Goal: Complete application form

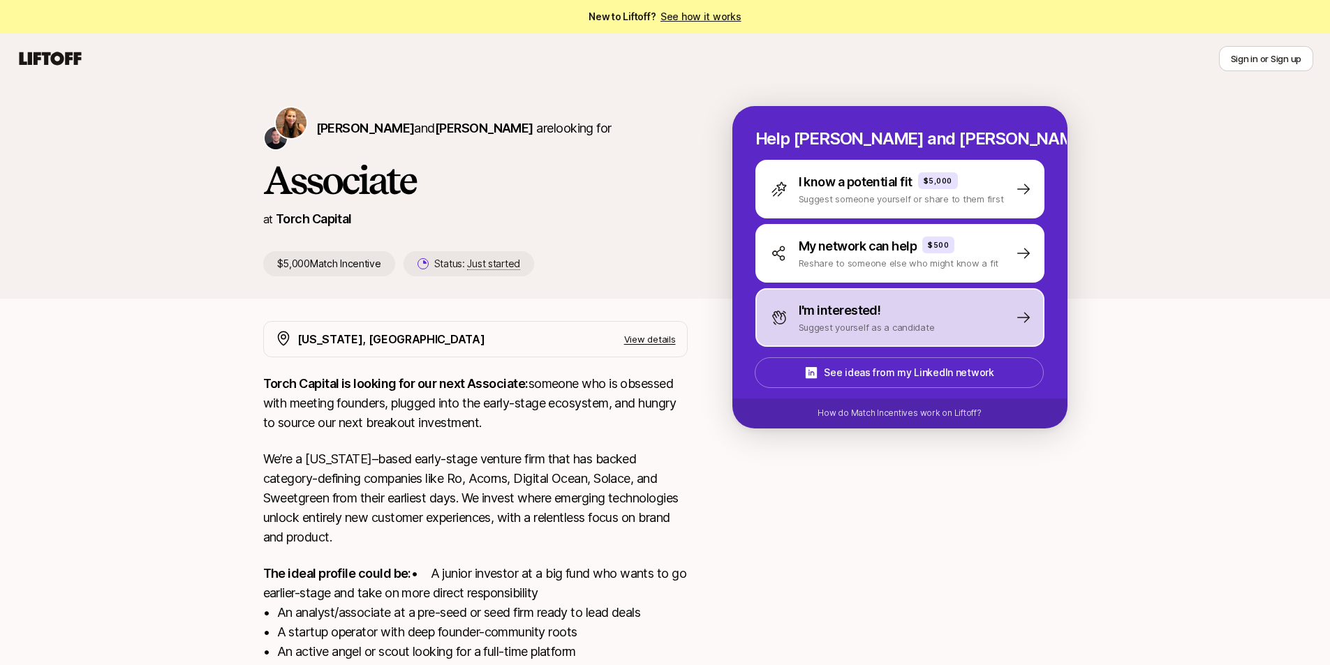
click at [807, 316] on p "I'm interested!" at bounding box center [839, 311] width 82 height 20
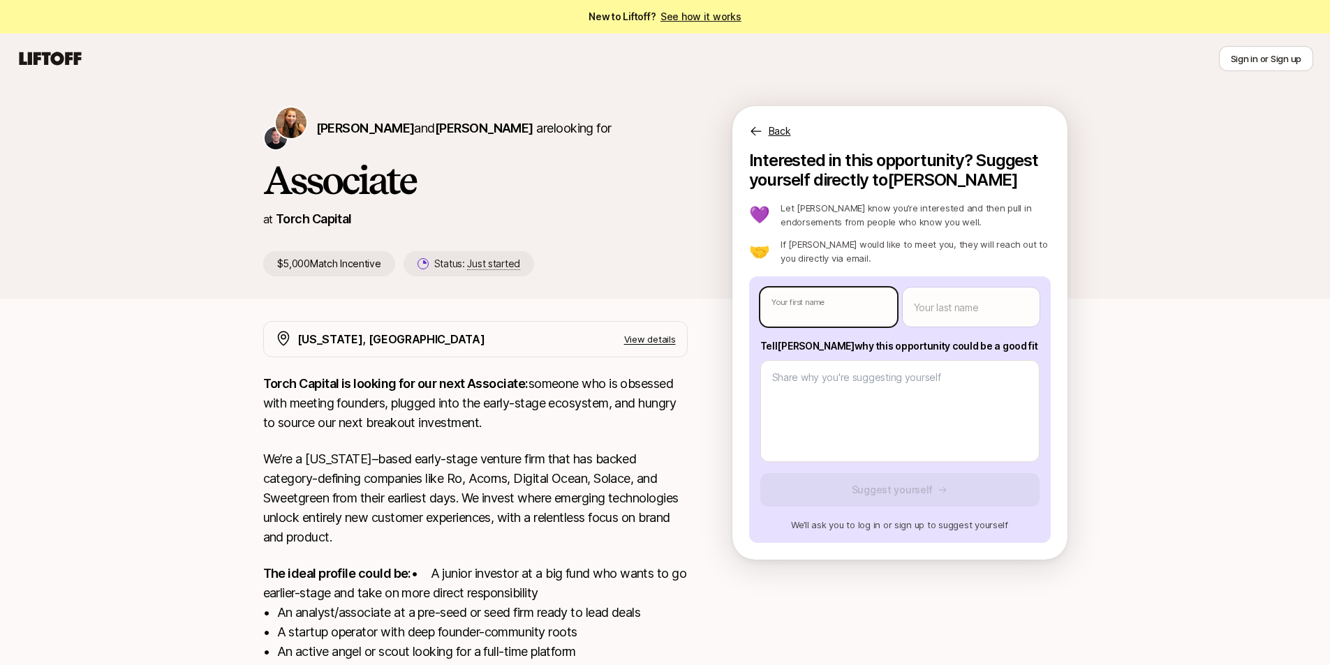
click at [805, 305] on body "New to Liftoff? See how it works Sign in or Sign up Sign in or Sign up [PERSON_…" at bounding box center [665, 332] width 1330 height 665
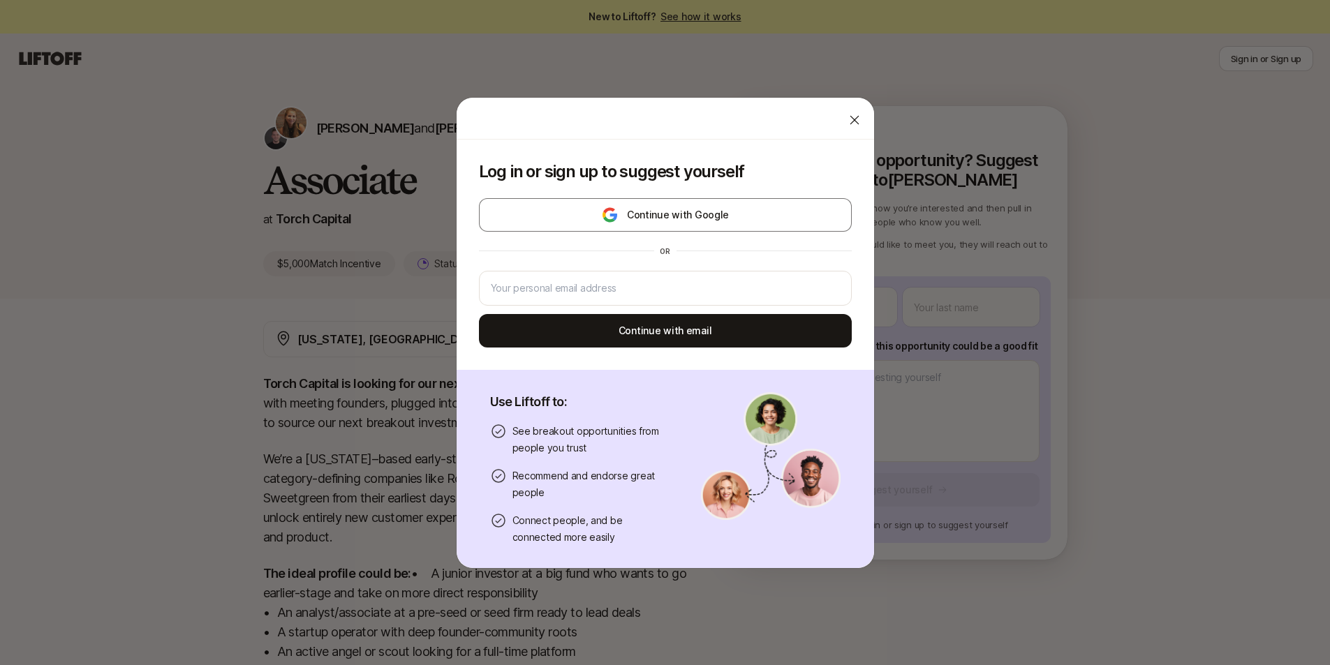
click at [847, 115] on icon at bounding box center [854, 120] width 14 height 14
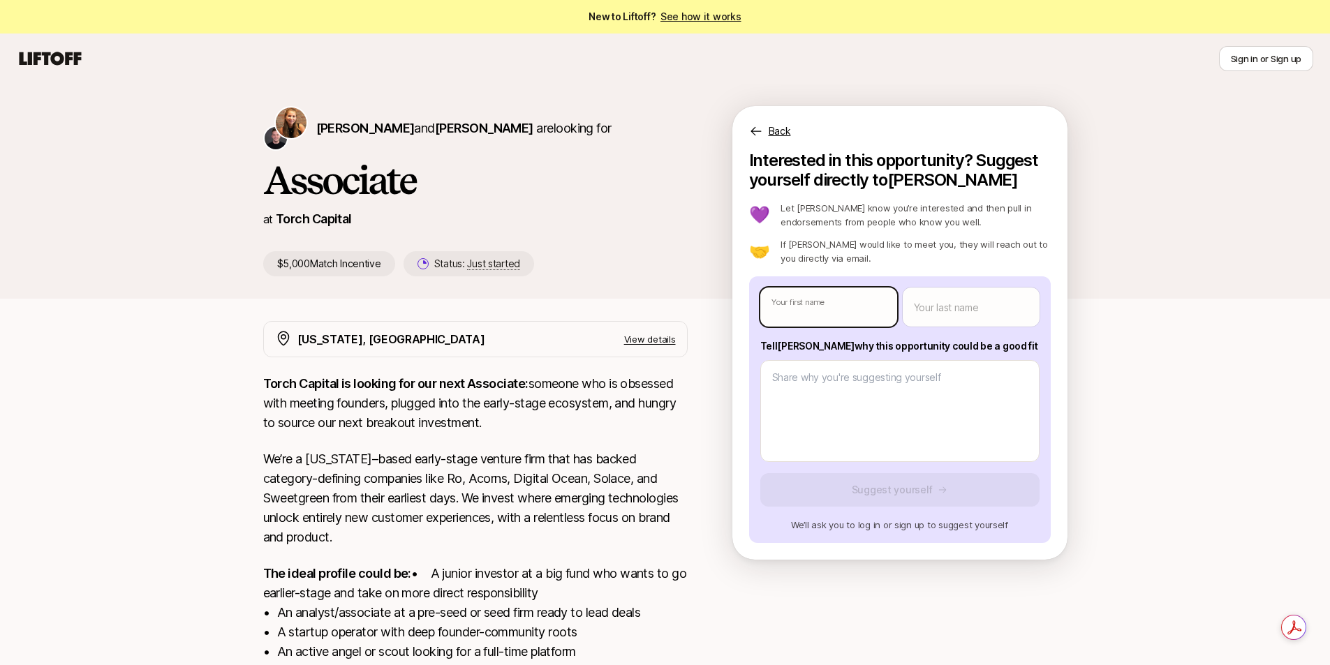
click at [861, 309] on body "New to Liftoff? See how it works Sign in or Sign up Sign in or Sign up [PERSON_…" at bounding box center [665, 332] width 1330 height 665
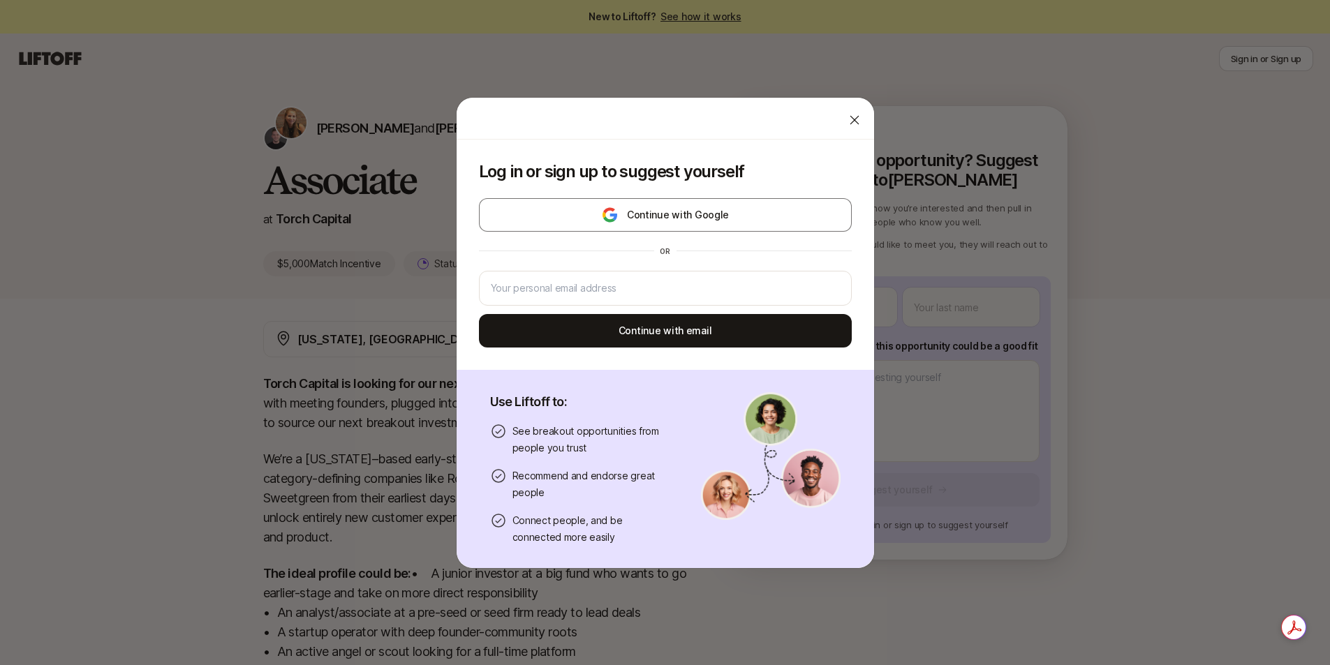
click at [847, 125] on icon at bounding box center [854, 120] width 14 height 14
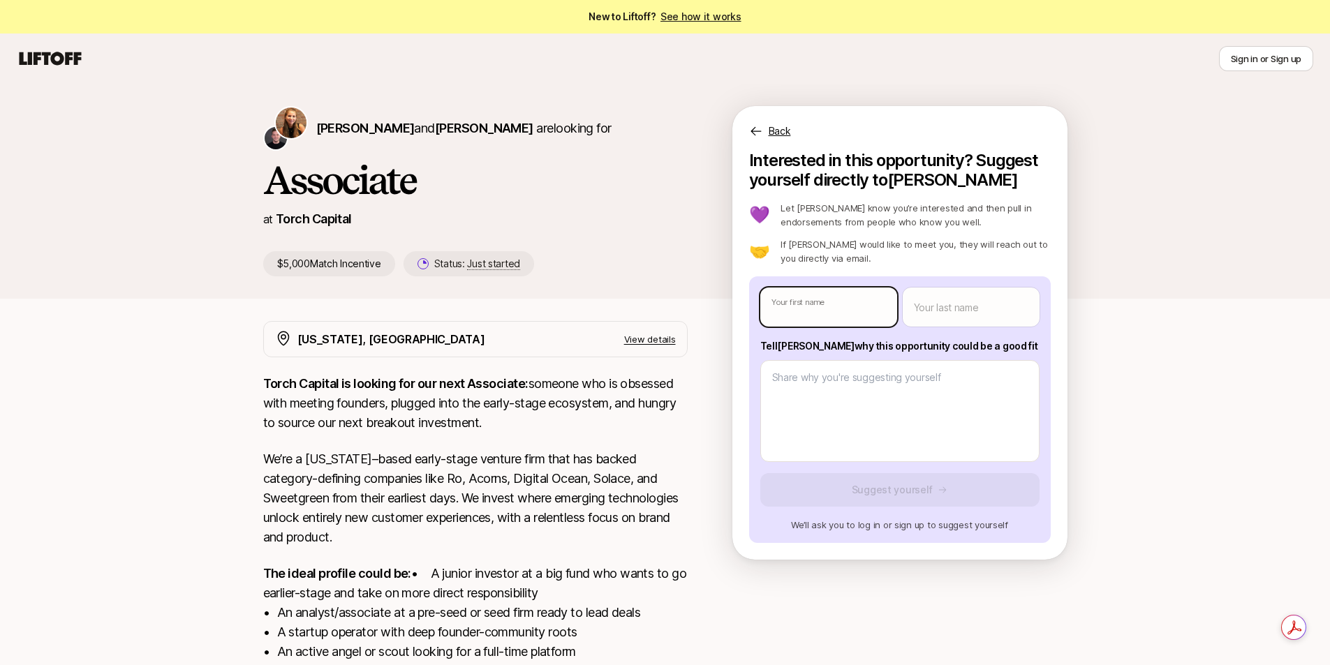
type textarea "x"
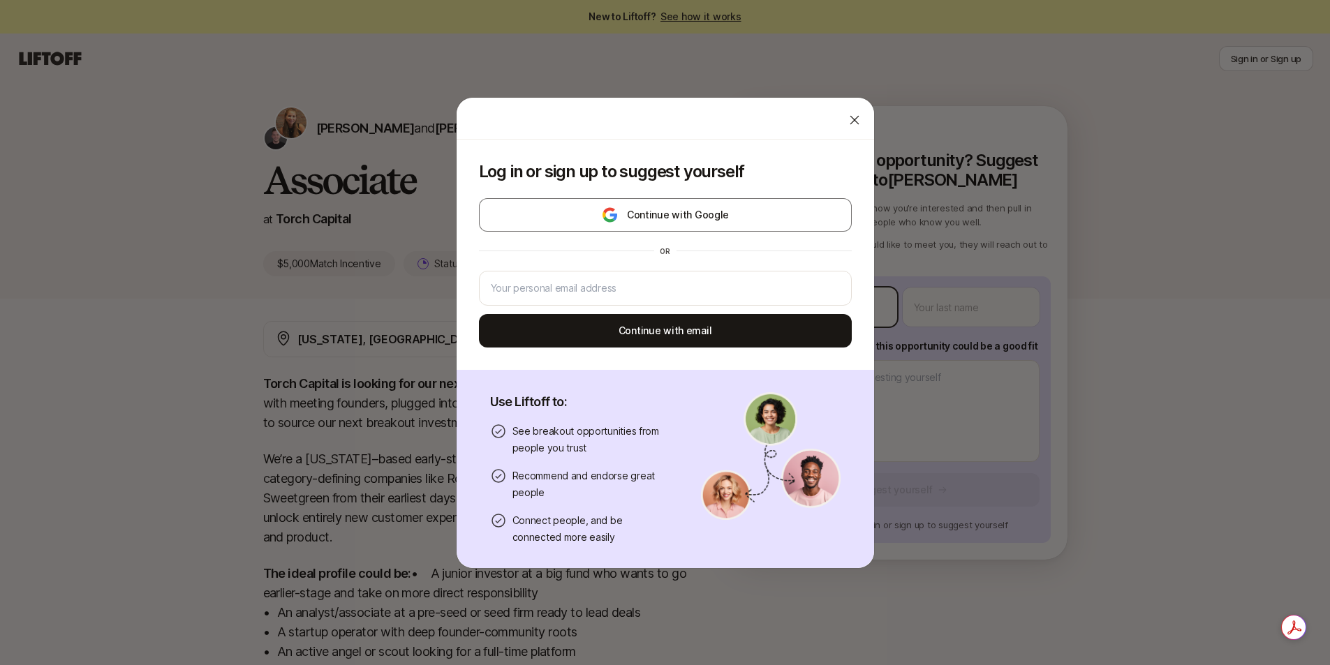
click at [869, 305] on body "New to Liftoff? See how it works Sign in or Sign up Sign in or Sign up [PERSON_…" at bounding box center [665, 332] width 1330 height 665
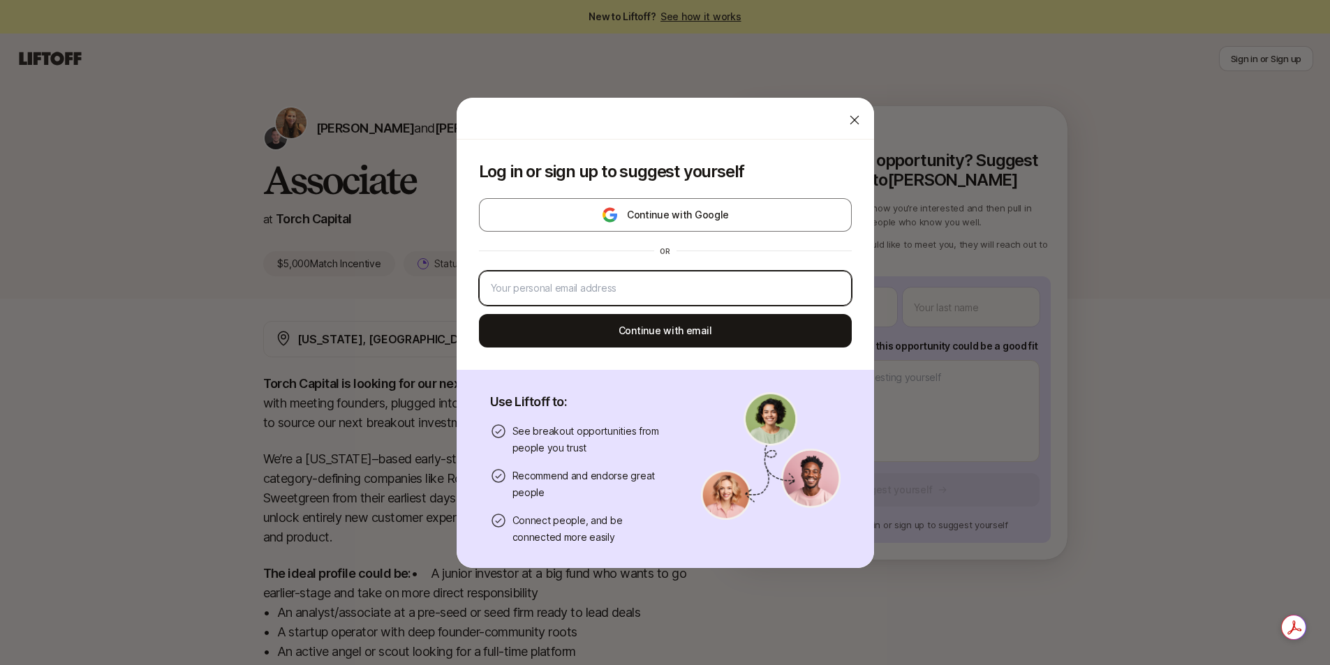
click at [734, 282] on input "email" at bounding box center [665, 288] width 349 height 17
click at [826, 274] on div at bounding box center [665, 288] width 373 height 35
click at [798, 288] on input "email" at bounding box center [665, 288] width 349 height 17
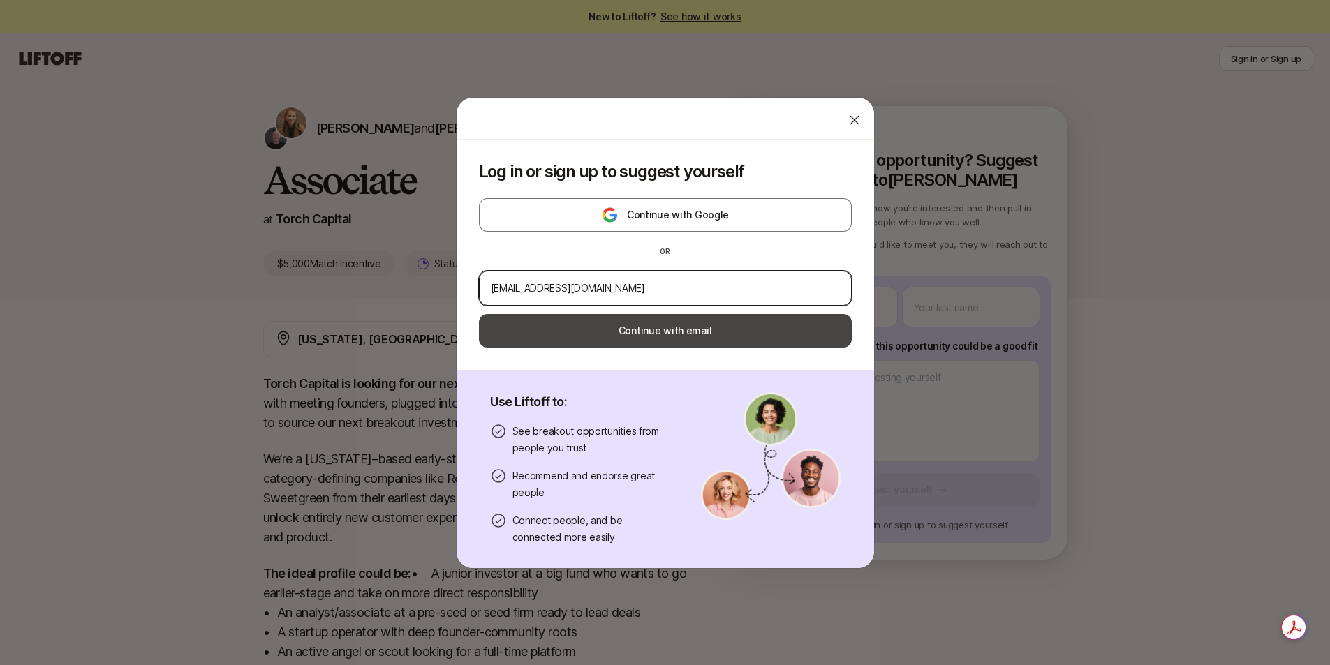
type input "[EMAIL_ADDRESS][DOMAIN_NAME]"
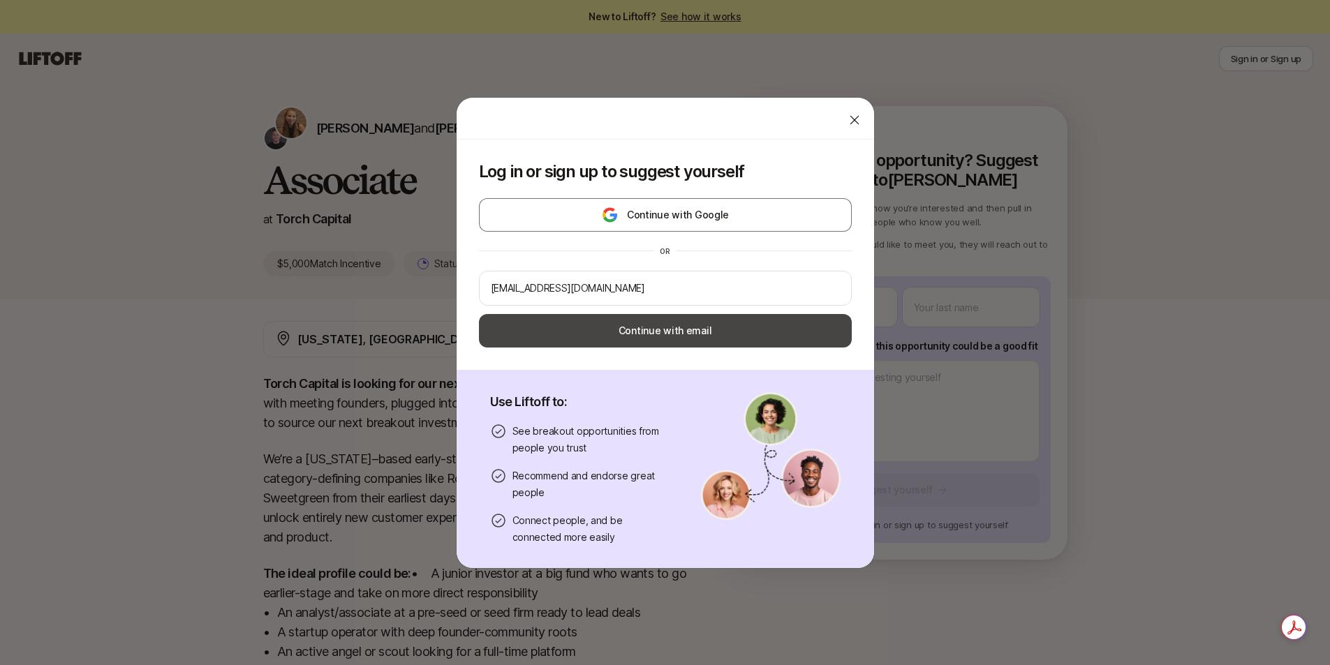
click at [785, 326] on button "Continue with email" at bounding box center [665, 331] width 373 height 34
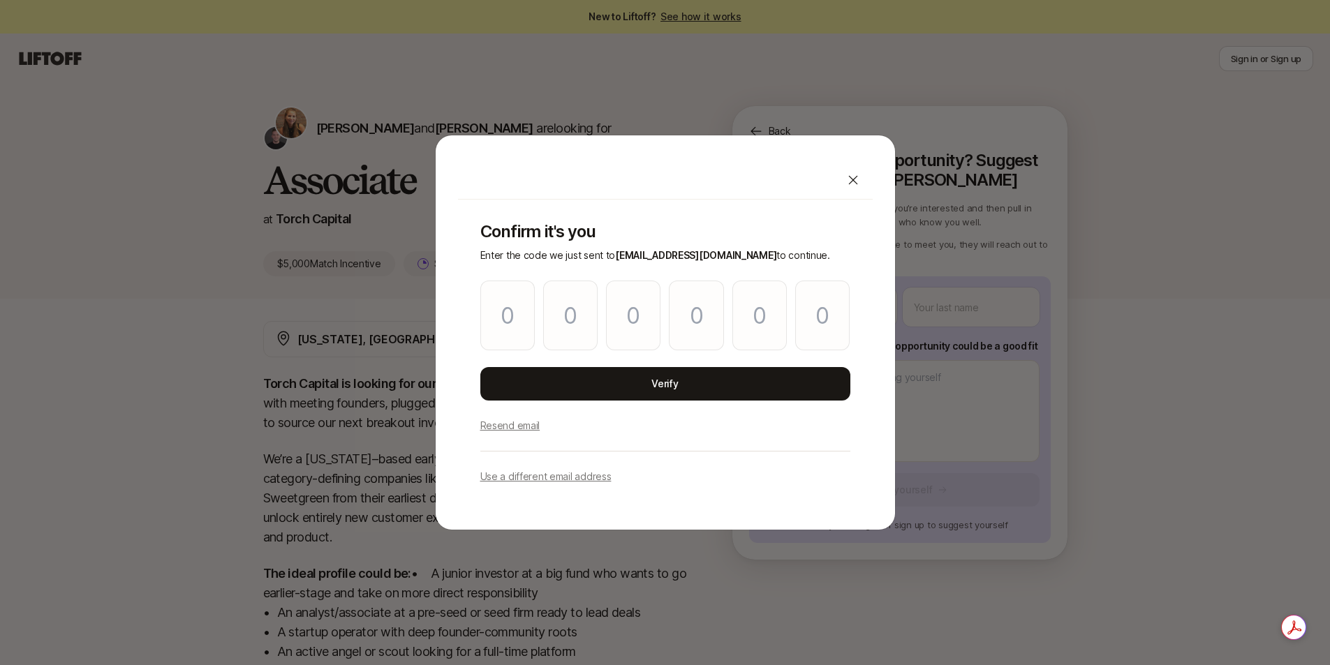
type input "4"
type input "7"
type input "1"
type input "0"
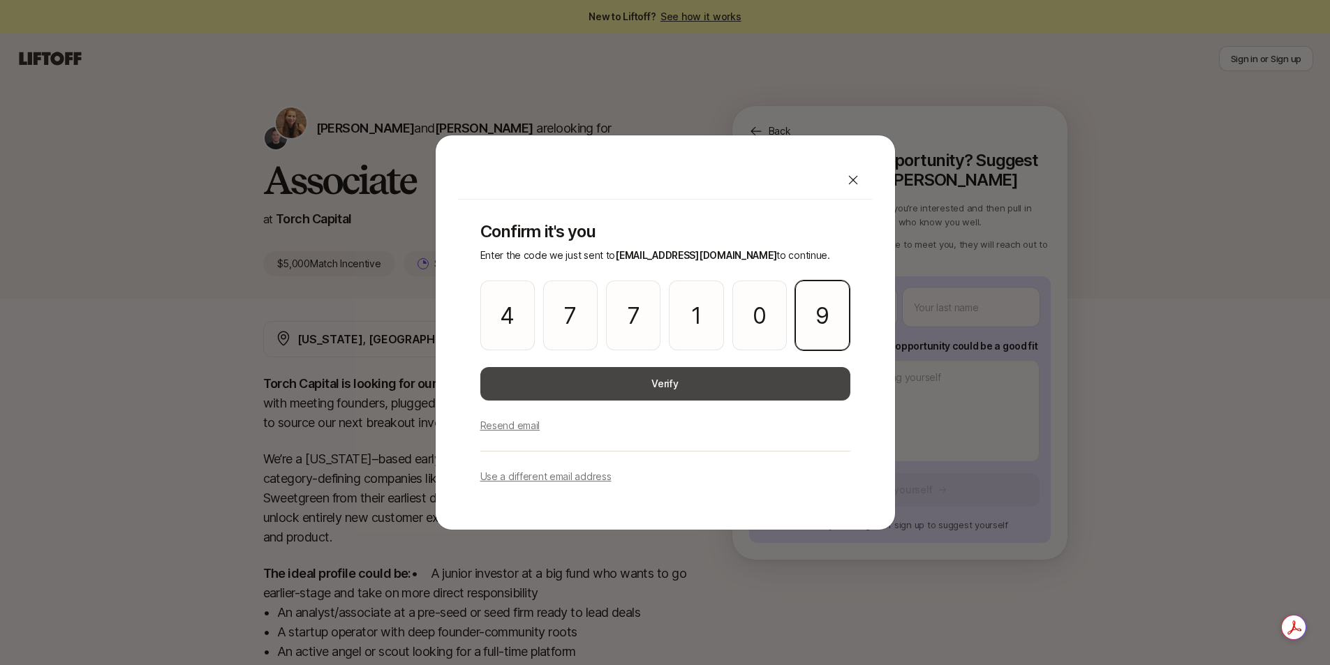
type input "9"
click at [773, 374] on button "Verify" at bounding box center [665, 384] width 370 height 34
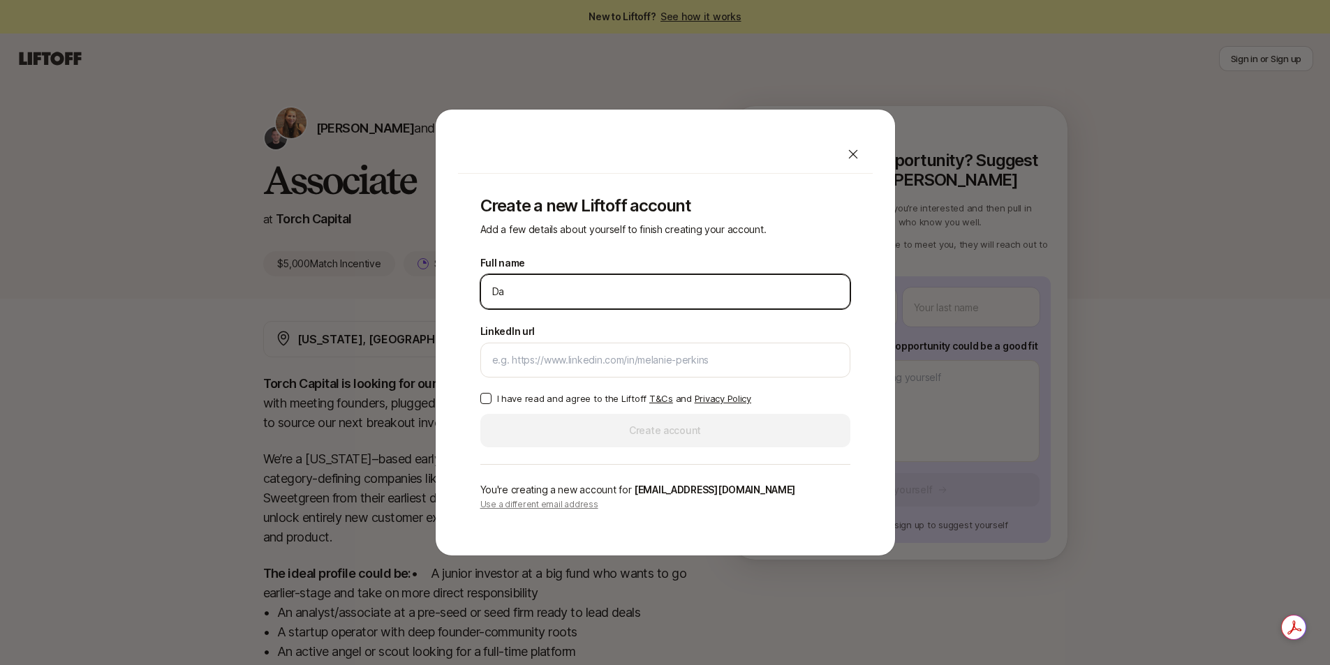
type input "[PERSON_NAME]"
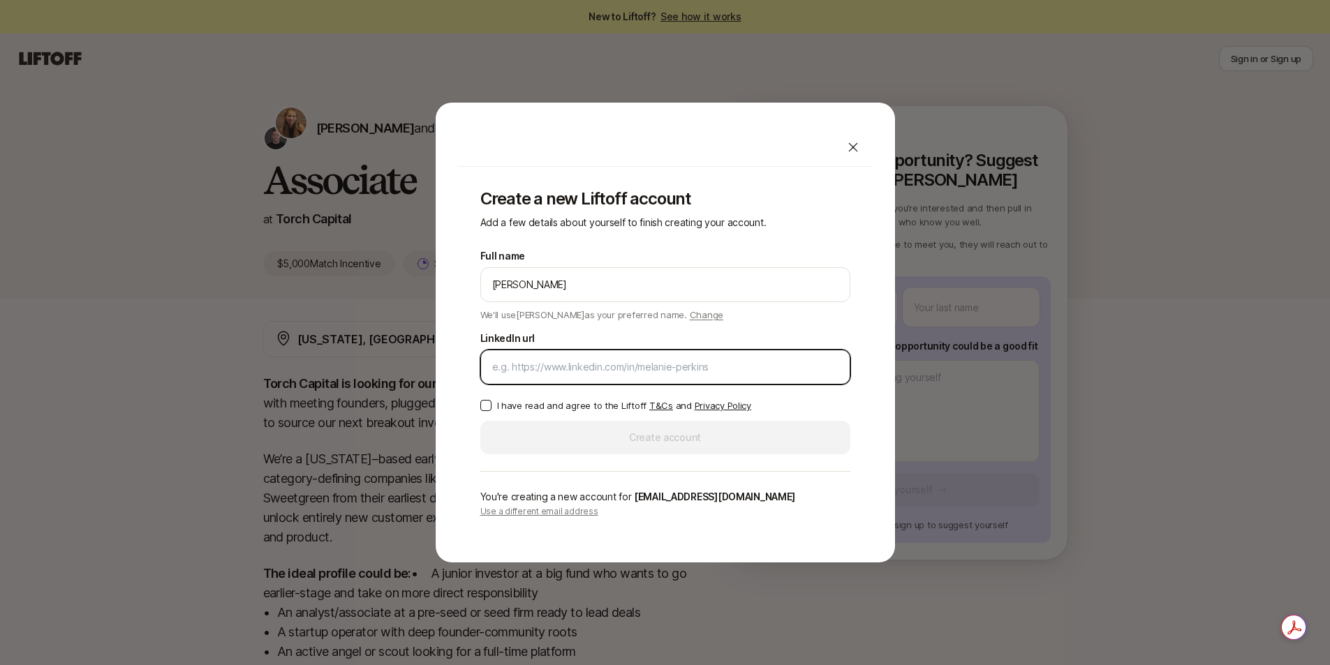
click at [604, 369] on input "LinkedIn url" at bounding box center [665, 367] width 346 height 17
paste input "[URL][DOMAIN_NAME]"
type input "[URL][DOMAIN_NAME]"
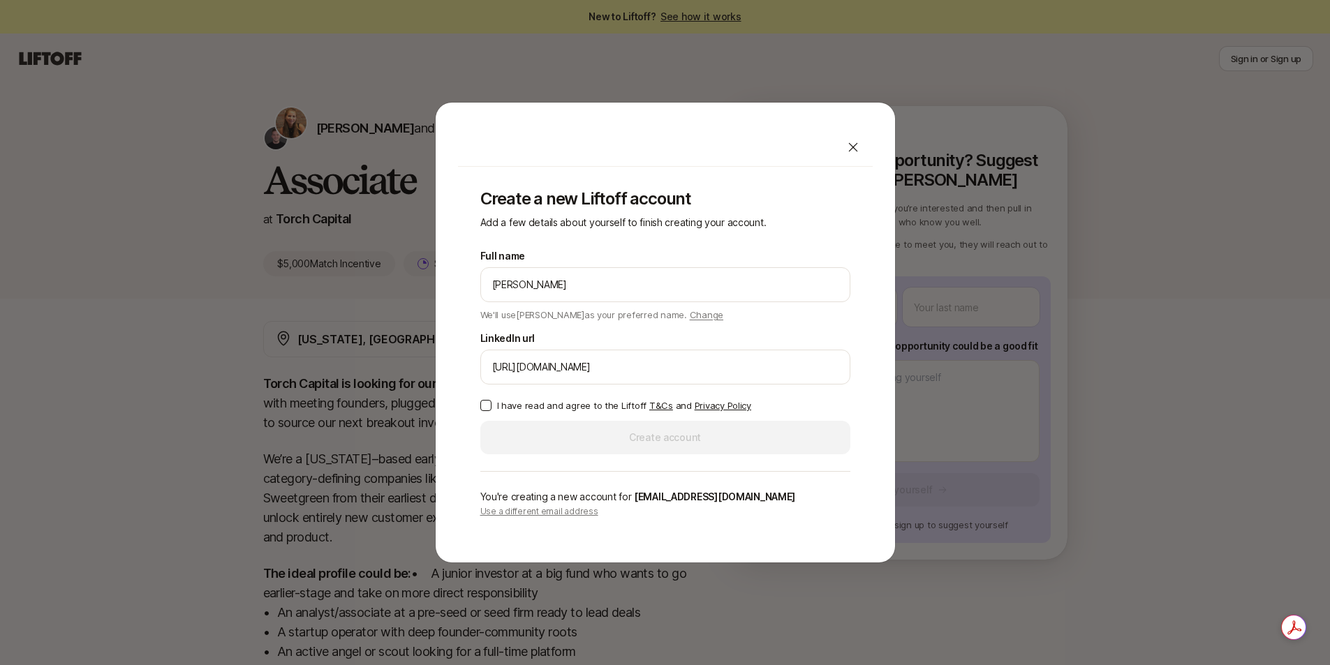
click at [536, 404] on p "I have read and agree to the Liftoff T&Cs and Privacy Policy" at bounding box center [624, 406] width 254 height 14
click at [491, 404] on button "I have read and agree to the Liftoff T&Cs and Privacy Policy" at bounding box center [485, 405] width 11 height 11
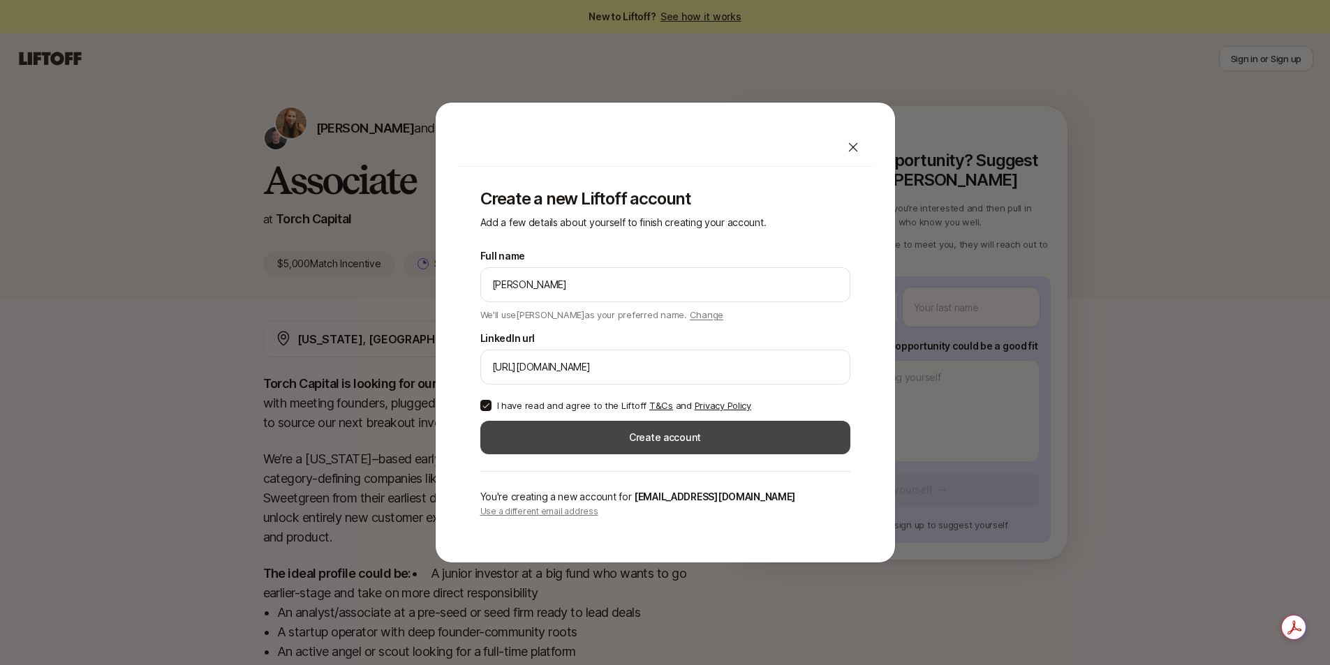
click at [571, 437] on button "Create account" at bounding box center [665, 438] width 370 height 34
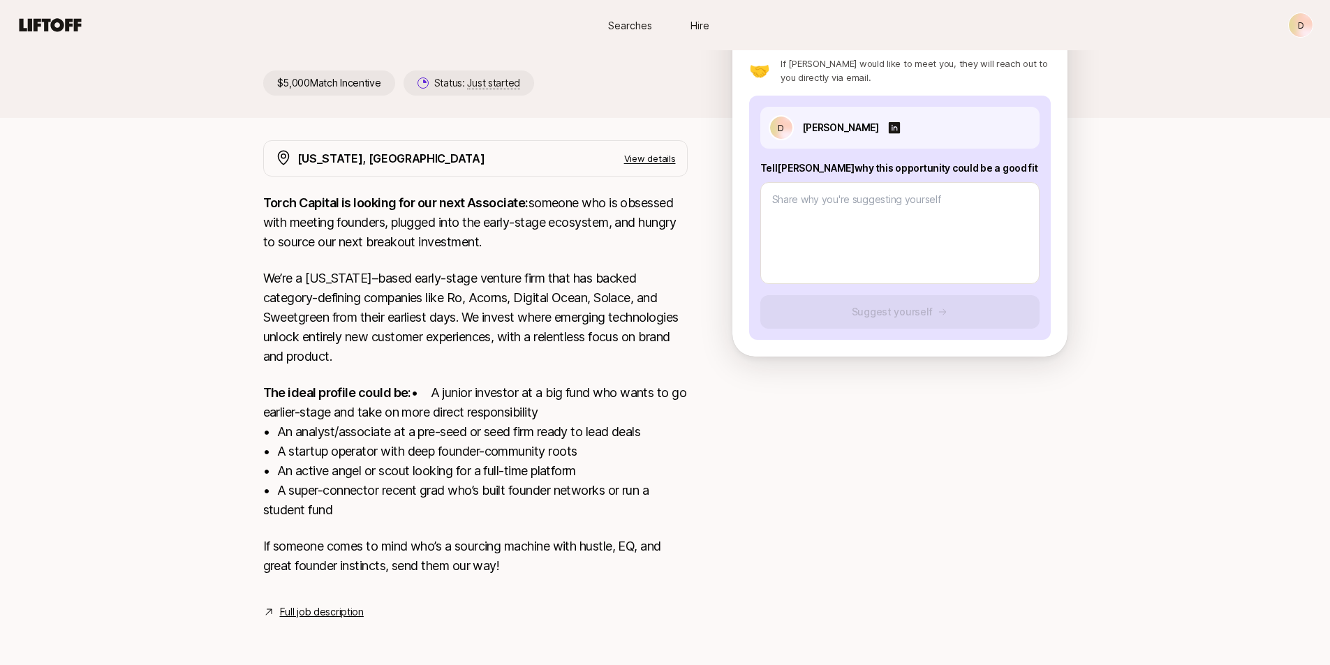
scroll to position [200, 0]
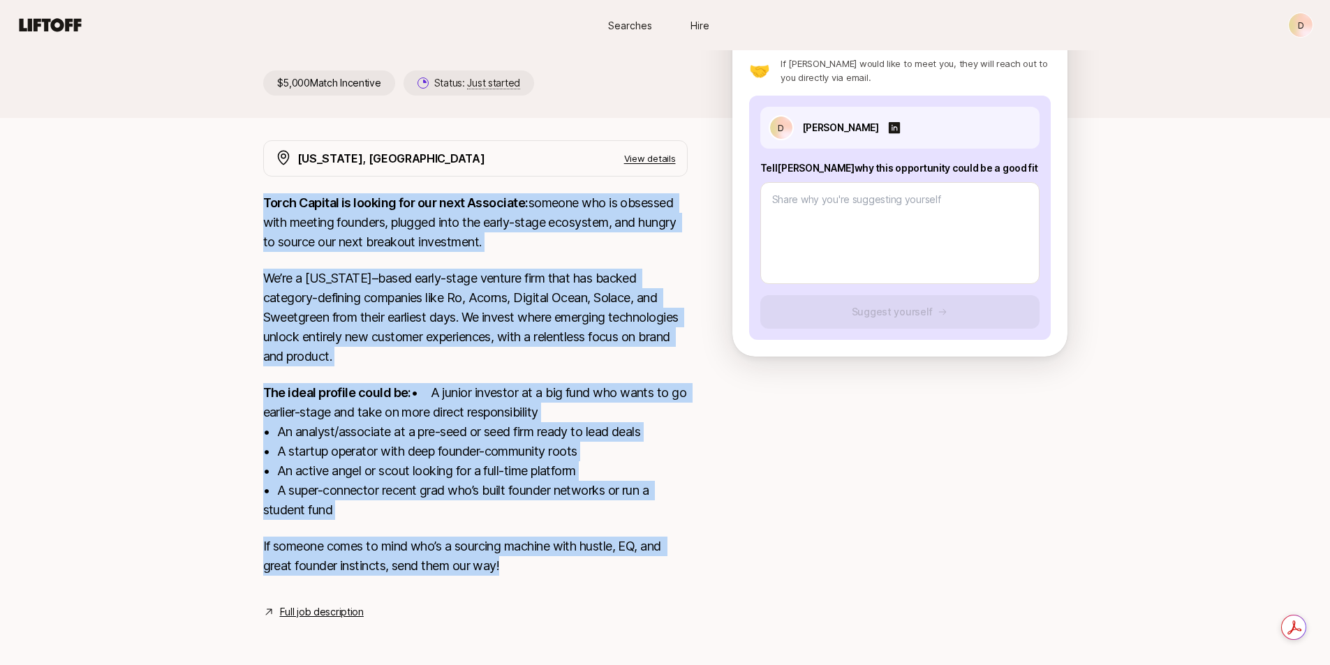
drag, startPoint x: 512, startPoint y: 565, endPoint x: 260, endPoint y: 188, distance: 453.9
click at [260, 188] on div "[US_STATE], [GEOGRAPHIC_DATA] View details Torch Capital is looking for our nex…" at bounding box center [665, 380] width 838 height 480
copy div "Lorem Ipsumdo si ametcon adi eli sedd Eiusmodte: incidid utl et dolorema aliq e…"
click at [505, 227] on p "Torch Capital is looking for our next Associate: someone who is obsessed with m…" at bounding box center [475, 222] width 424 height 59
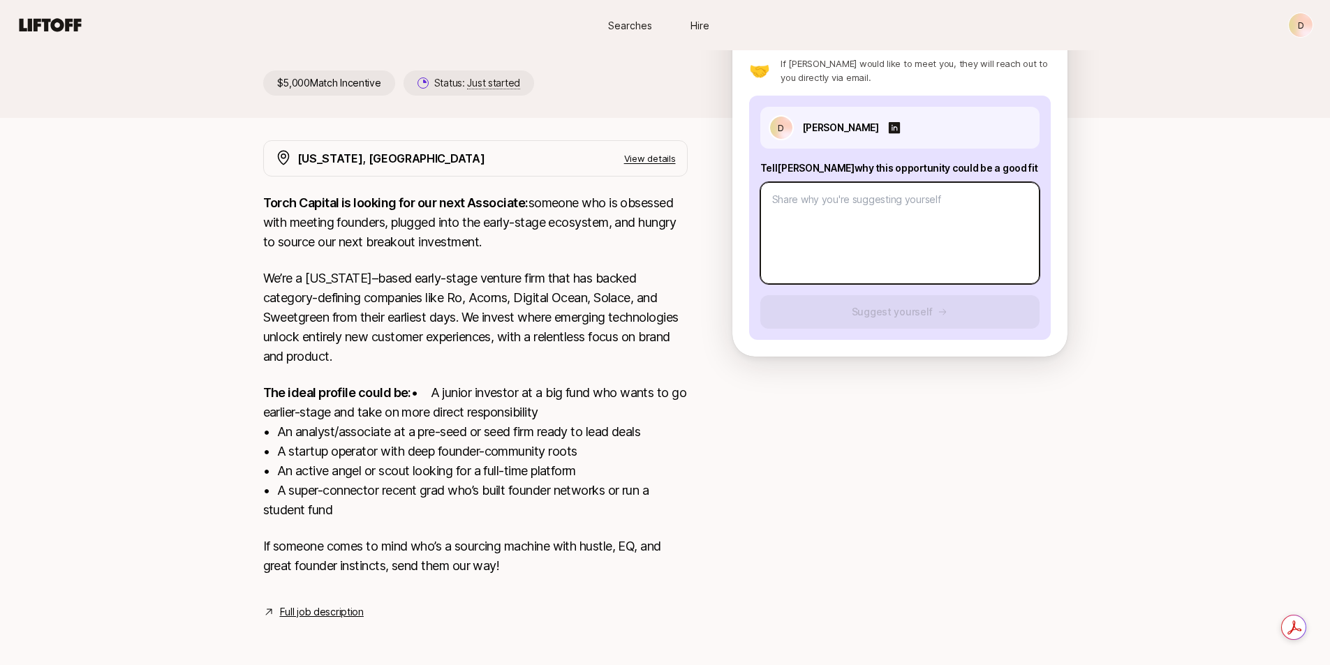
click at [887, 211] on textarea at bounding box center [899, 233] width 279 height 102
paste textarea "Hi [PERSON_NAME], I have over 2.5 years of experience as an Analyst at [PERSON_…"
type textarea "x"
type textarea "Hi [PERSON_NAME], I have over 2.5 years of experience as an Analyst at [PERSON_…"
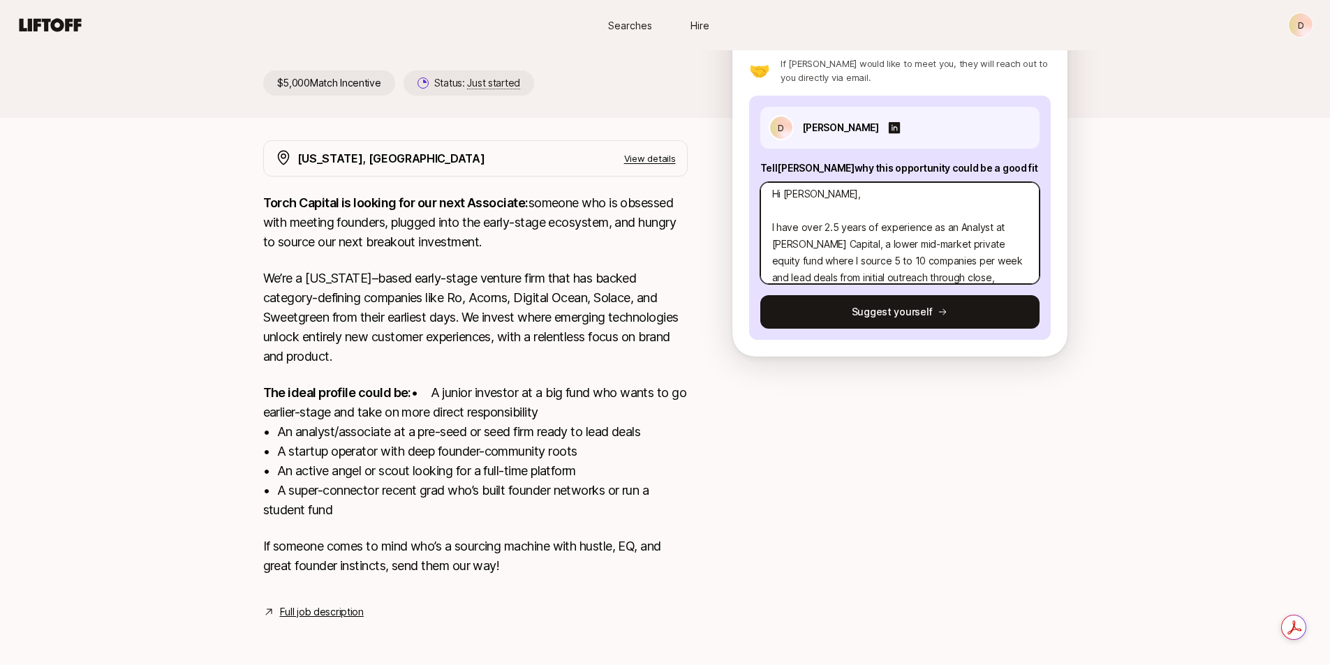
scroll to position [0, 0]
click at [771, 212] on textarea "Hi [PERSON_NAME], I have over 2.5 years of experience as an Analyst at [PERSON_…" at bounding box center [899, 233] width 279 height 102
type textarea "x"
type textarea "Hi [PERSON_NAME], I have over 2.5 years of experience as an Analyst at [PERSON_…"
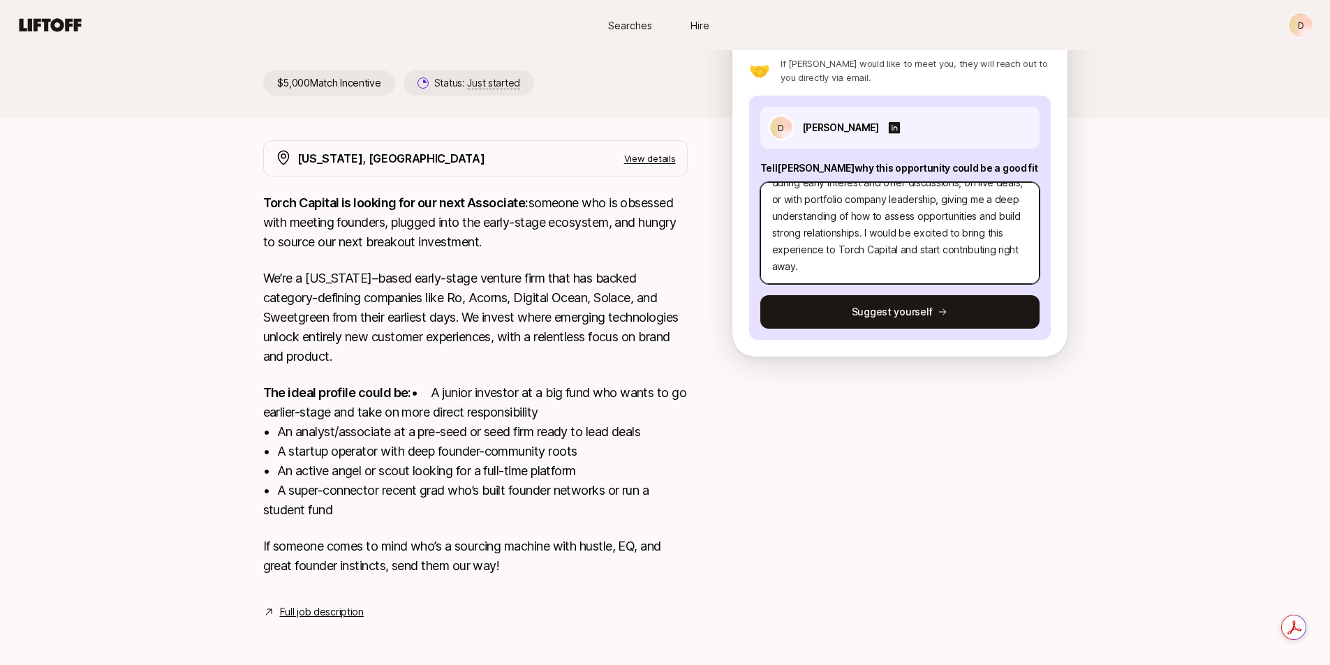
scroll to position [218, 0]
click at [919, 246] on textarea "Hi [PERSON_NAME], I have over 2.5 years of experience as an Analyst at [PERSON_…" at bounding box center [899, 233] width 279 height 102
type textarea "x"
type textarea "Hi [PERSON_NAME], I have over 2.5 years of experience as an Analyst at [PERSON_…"
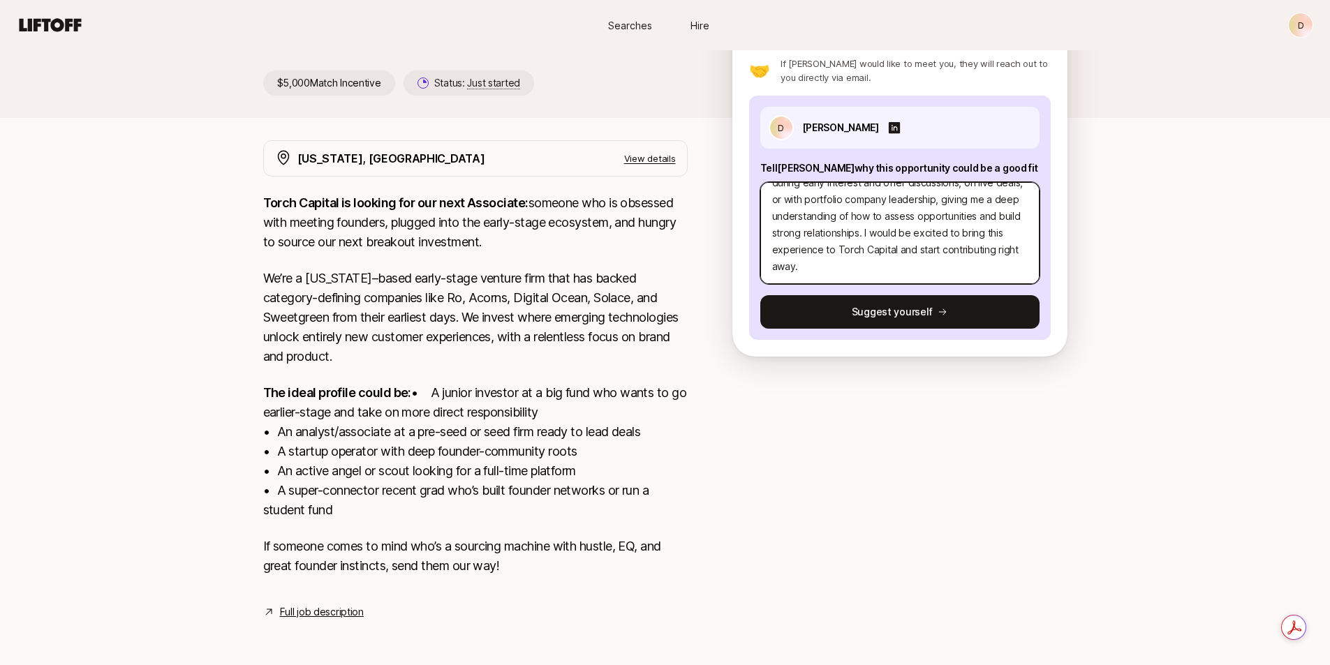
type textarea "x"
type textarea "Hi [PERSON_NAME], I have over 2.5 years of experience as an Analyst at [PERSON_…"
type textarea "x"
type textarea "Hi [PERSON_NAME], I have over 2.5 years of experience as an Analyst at [PERSON_…"
type textarea "x"
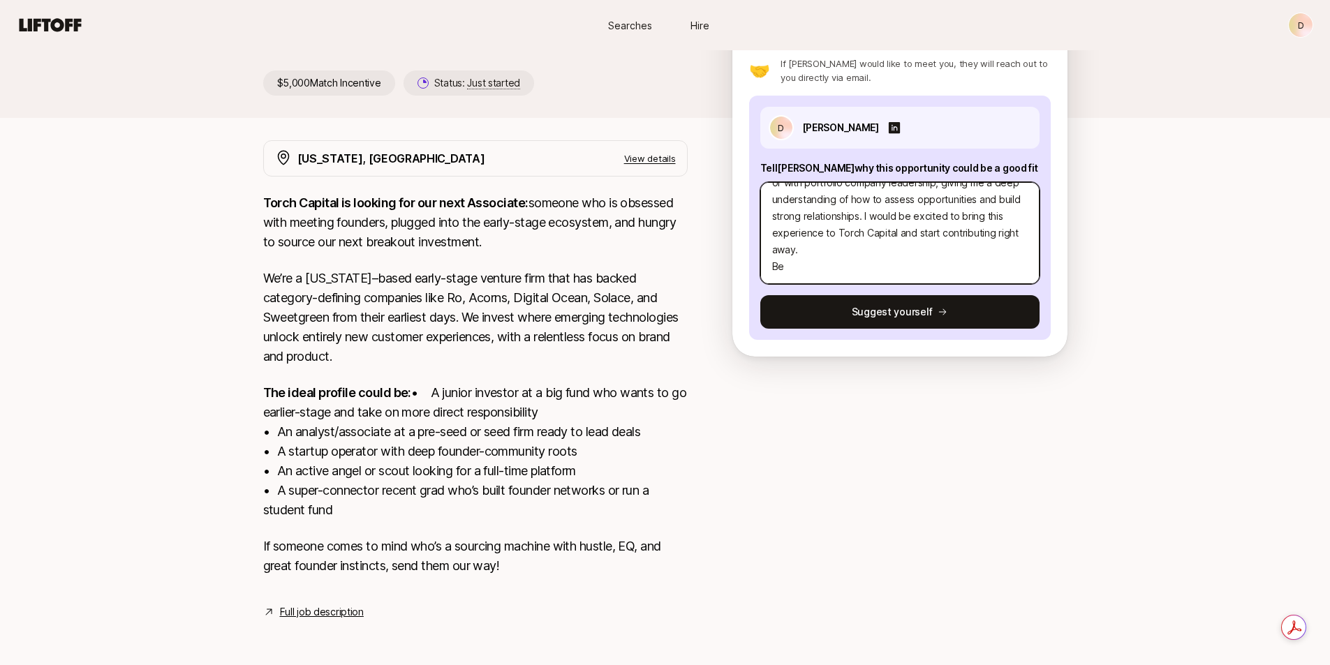
type textarea "Hi [PERSON_NAME], I have over 2.5 years of experience as an Analyst at [PERSON_…"
type textarea "x"
type textarea "Hi [PERSON_NAME], I have over 2.5 years of experience as an Analyst at [PERSON_…"
type textarea "x"
type textarea "Hi [PERSON_NAME], I have over 2.5 years of experience as an Analyst at [PERSON_…"
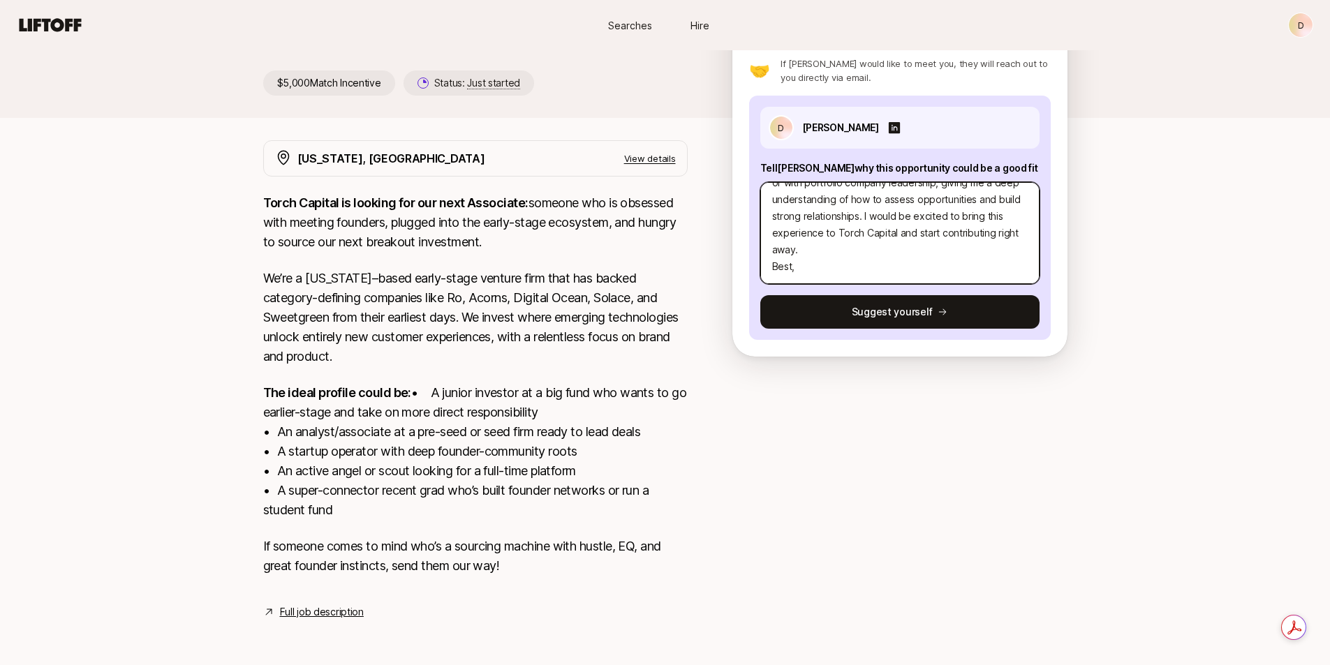
type textarea "x"
type textarea "Hi [PERSON_NAME], I have over 2.5 years of experience as an Analyst at [PERSON_…"
type textarea "x"
type textarea "Hi [PERSON_NAME], I have over 2.5 years of experience as an Analyst at [PERSON_…"
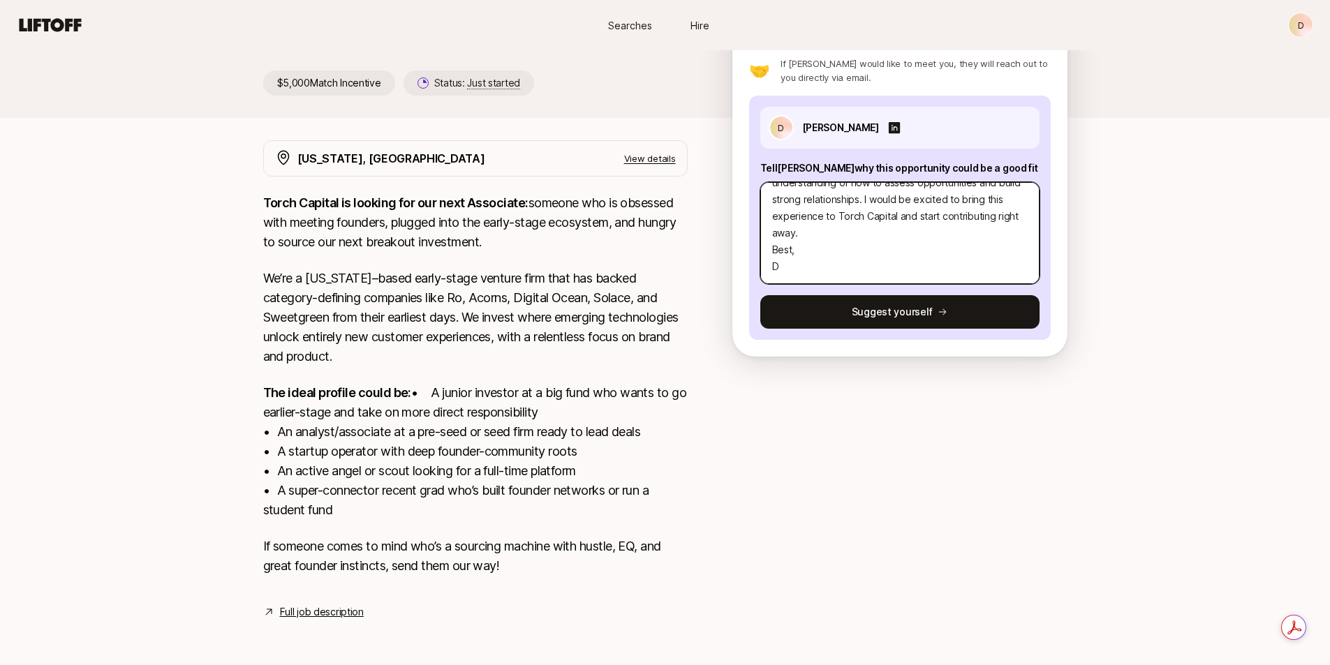
type textarea "x"
type textarea "Hi [PERSON_NAME], I have over 2.5 years of experience as an Analyst at [PERSON_…"
type textarea "x"
type textarea "Hi [PERSON_NAME], I have over 2.5 years of experience as an Analyst at [PERSON_…"
type textarea "x"
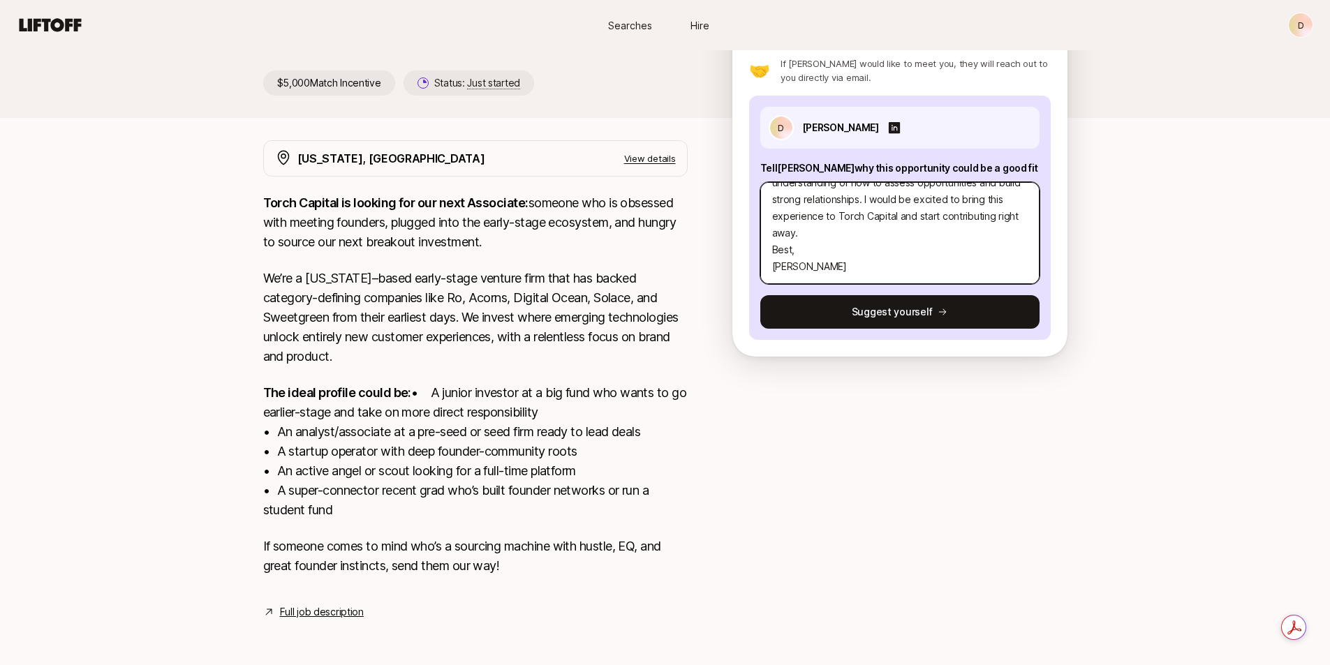
type textarea "Hi [PERSON_NAME], I have over 2.5 years of experience as an Analyst at [PERSON_…"
type textarea "x"
type textarea "Hi [PERSON_NAME], I have over 2.5 years of experience as an Analyst at [PERSON_…"
type textarea "x"
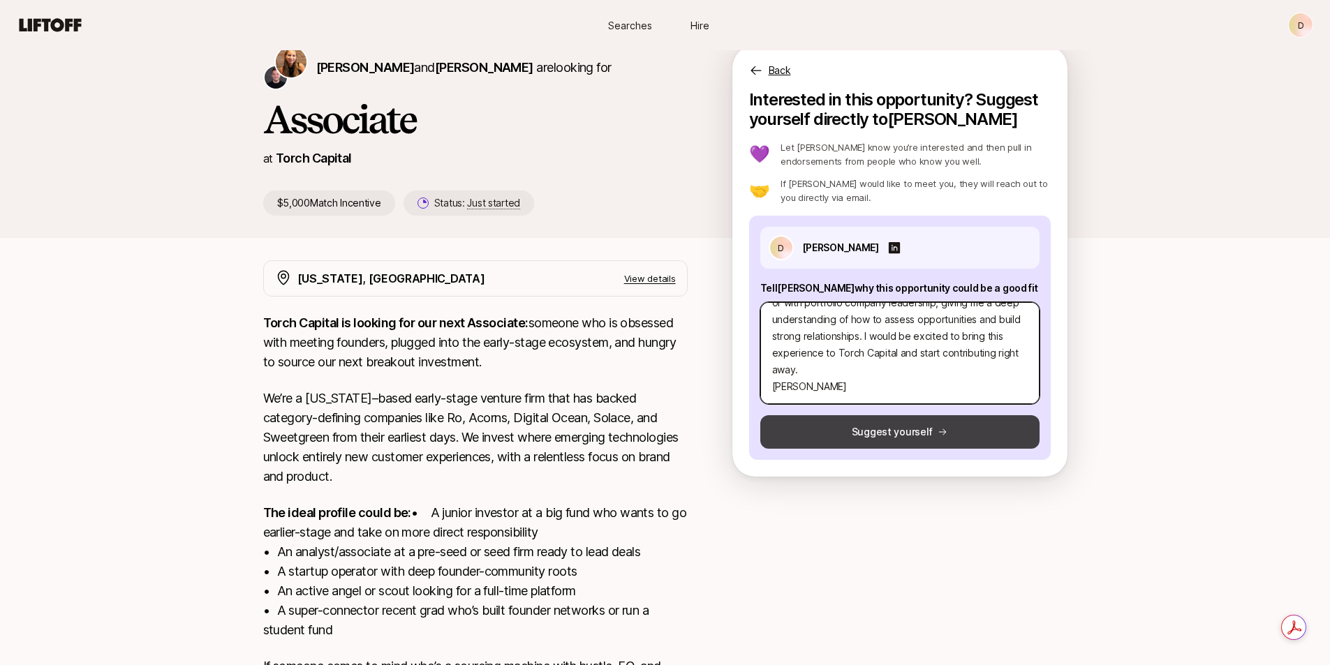
type textarea "Hi [PERSON_NAME], I have over 2.5 years of experience as an Analyst at [PERSON_…"
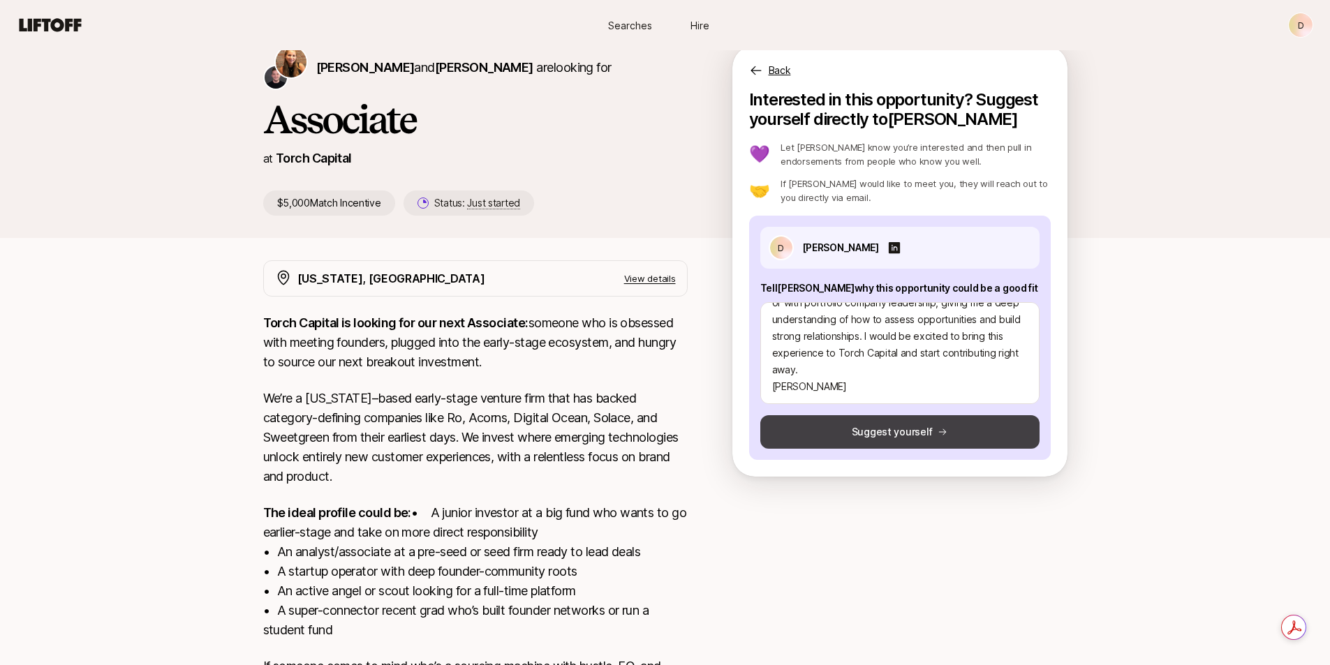
click at [979, 431] on button "Suggest yourself" at bounding box center [899, 432] width 279 height 34
type textarea "x"
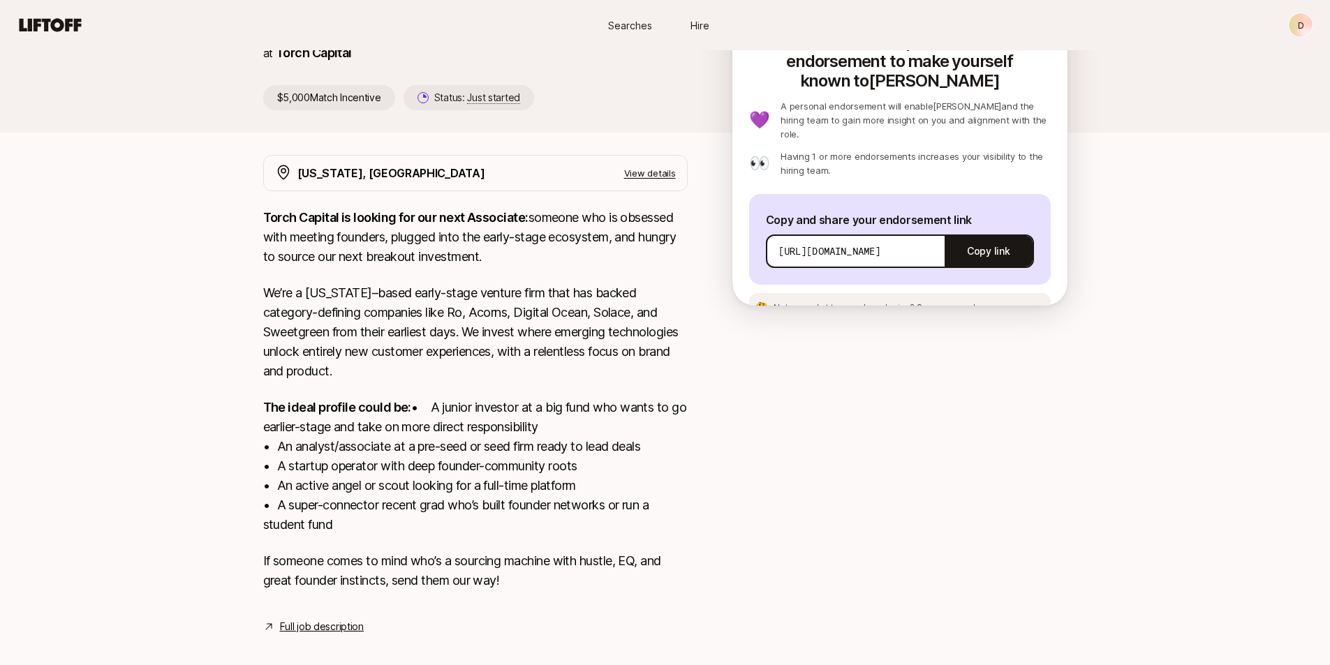
scroll to position [200, 0]
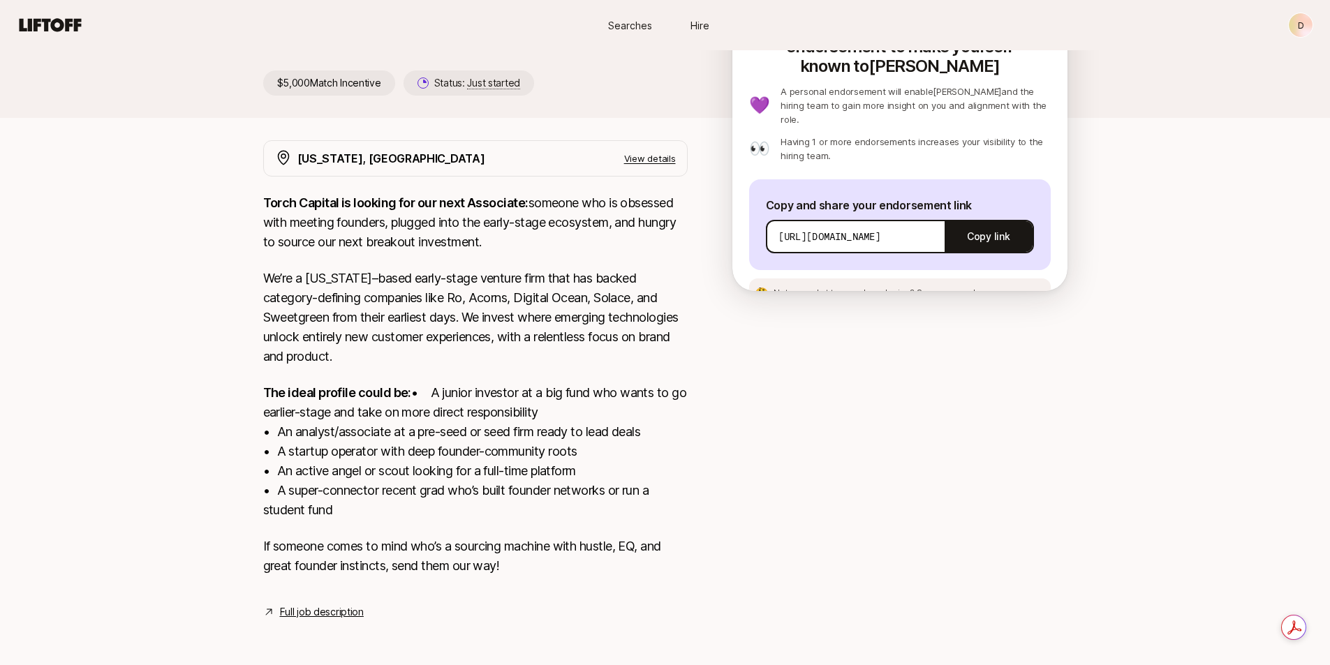
click at [302, 612] on link "Full job description" at bounding box center [322, 612] width 84 height 17
